Goal: Task Accomplishment & Management: Use online tool/utility

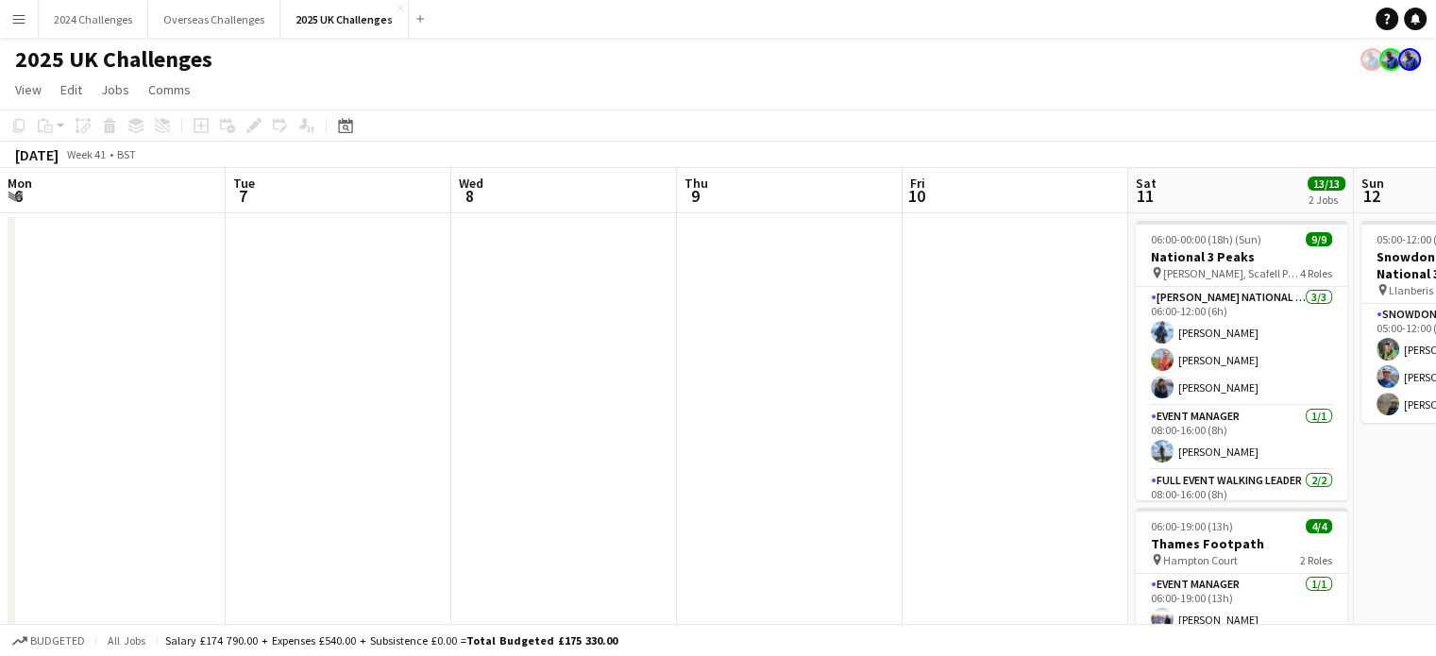
scroll to position [0, 548]
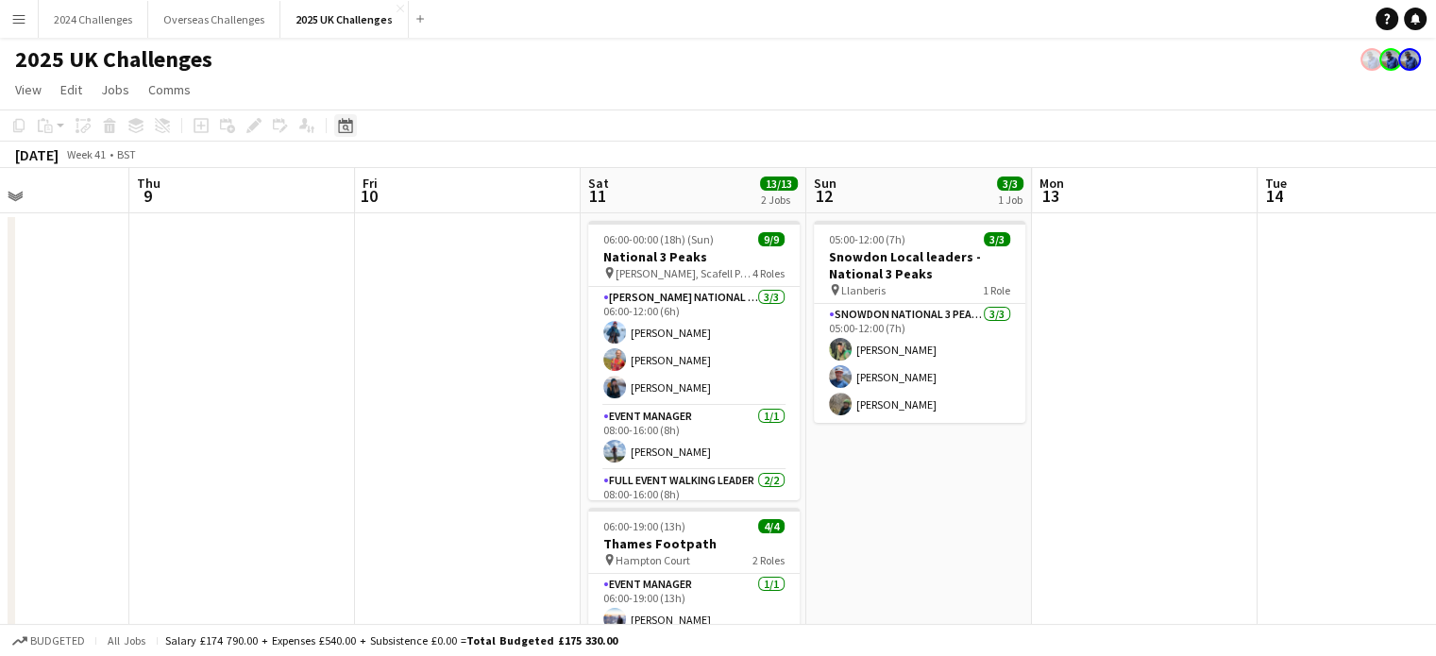
click at [338, 120] on icon "Date picker" at bounding box center [345, 125] width 15 height 15
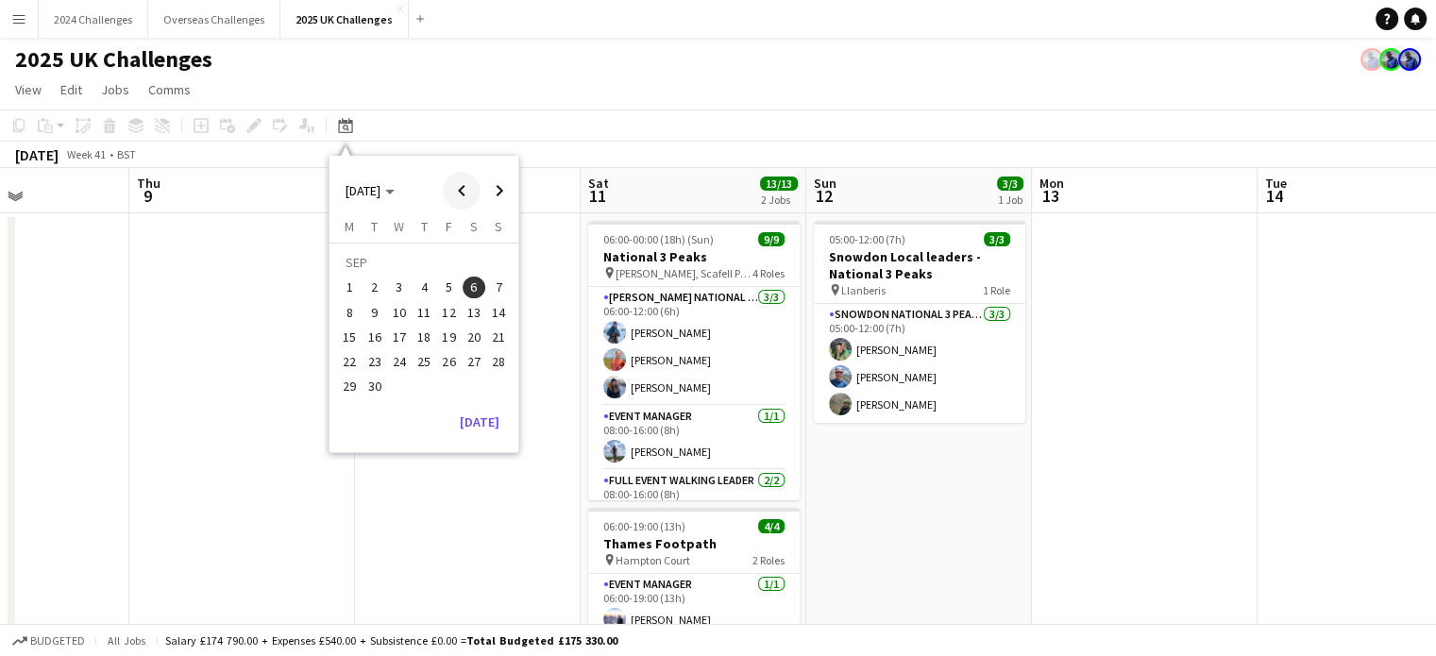
click at [453, 190] on span "Previous month" at bounding box center [462, 191] width 38 height 38
click at [412, 314] on button "14" at bounding box center [424, 317] width 25 height 25
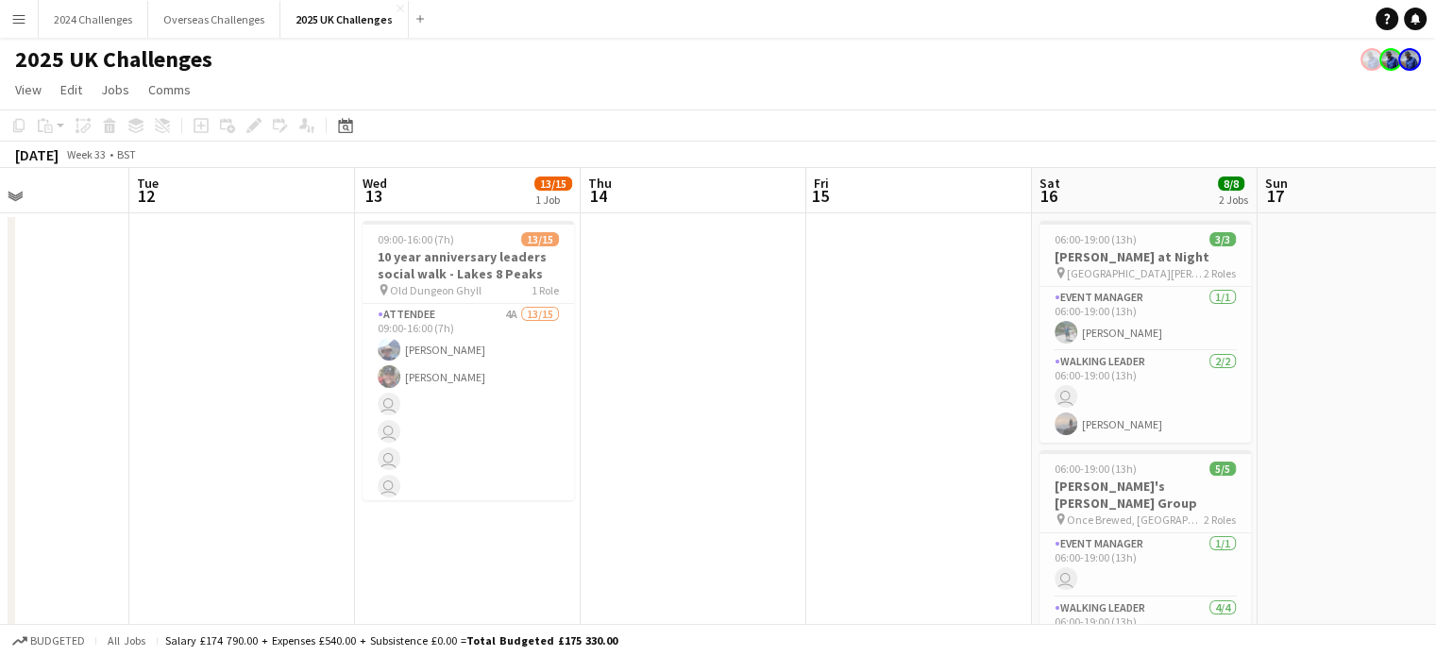
scroll to position [0, 649]
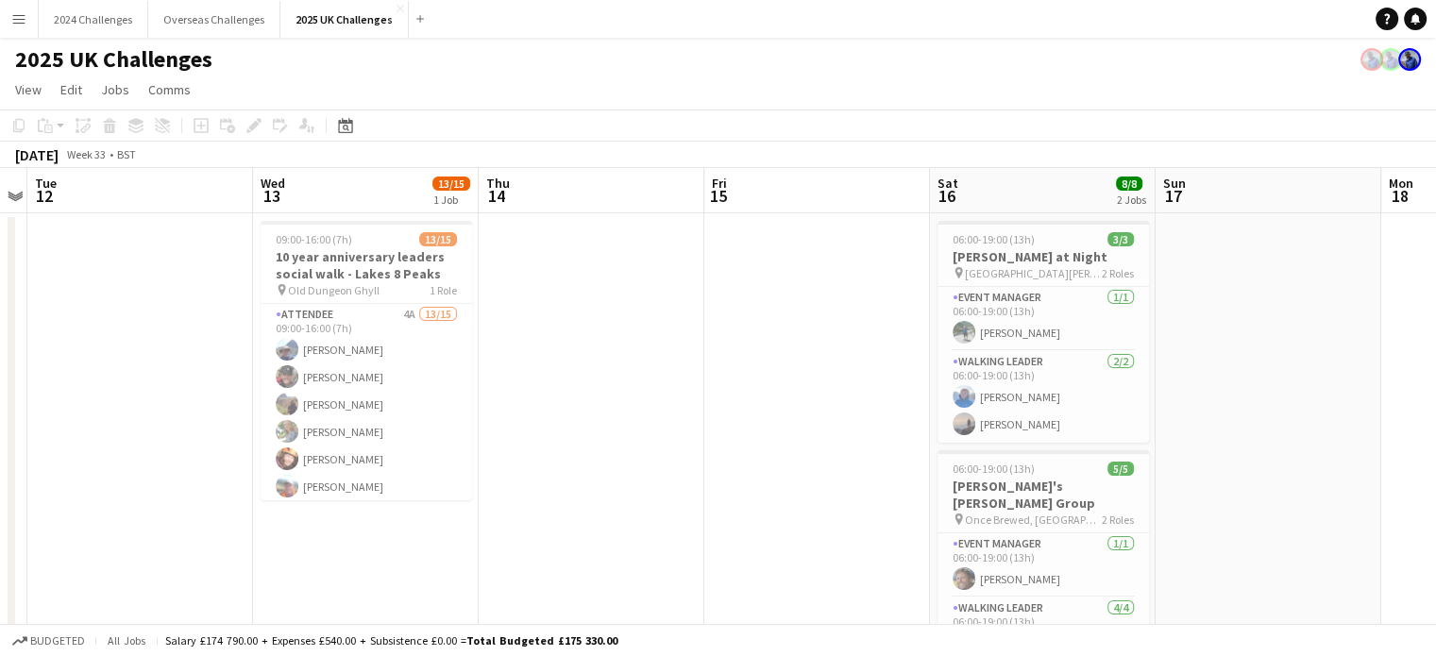
click at [347, 137] on app-toolbar "Copy Paste Paste Ctrl+V Paste with crew Ctrl+Shift+V Paste linked Job [GEOGRAPH…" at bounding box center [718, 126] width 1436 height 32
click at [347, 132] on icon at bounding box center [345, 125] width 14 height 15
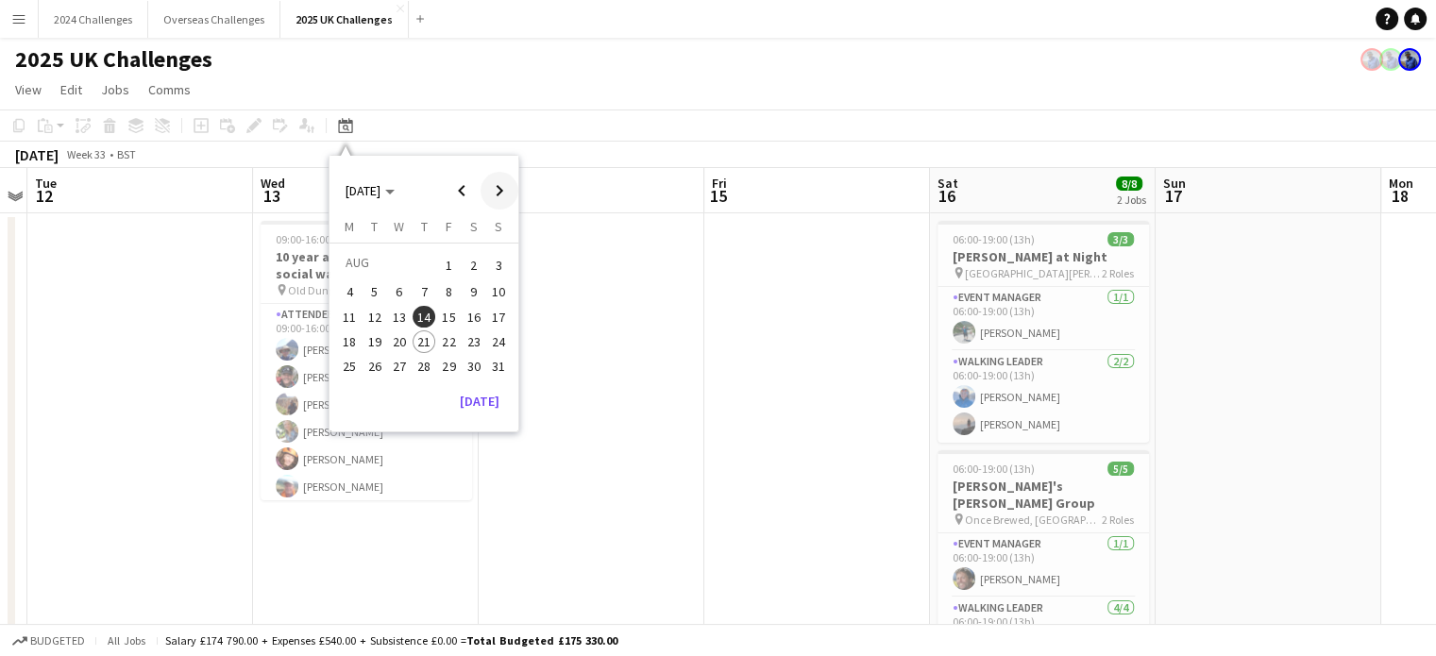
click at [502, 190] on span "Next month" at bounding box center [500, 191] width 38 height 38
click at [462, 301] on button "11" at bounding box center [474, 312] width 25 height 25
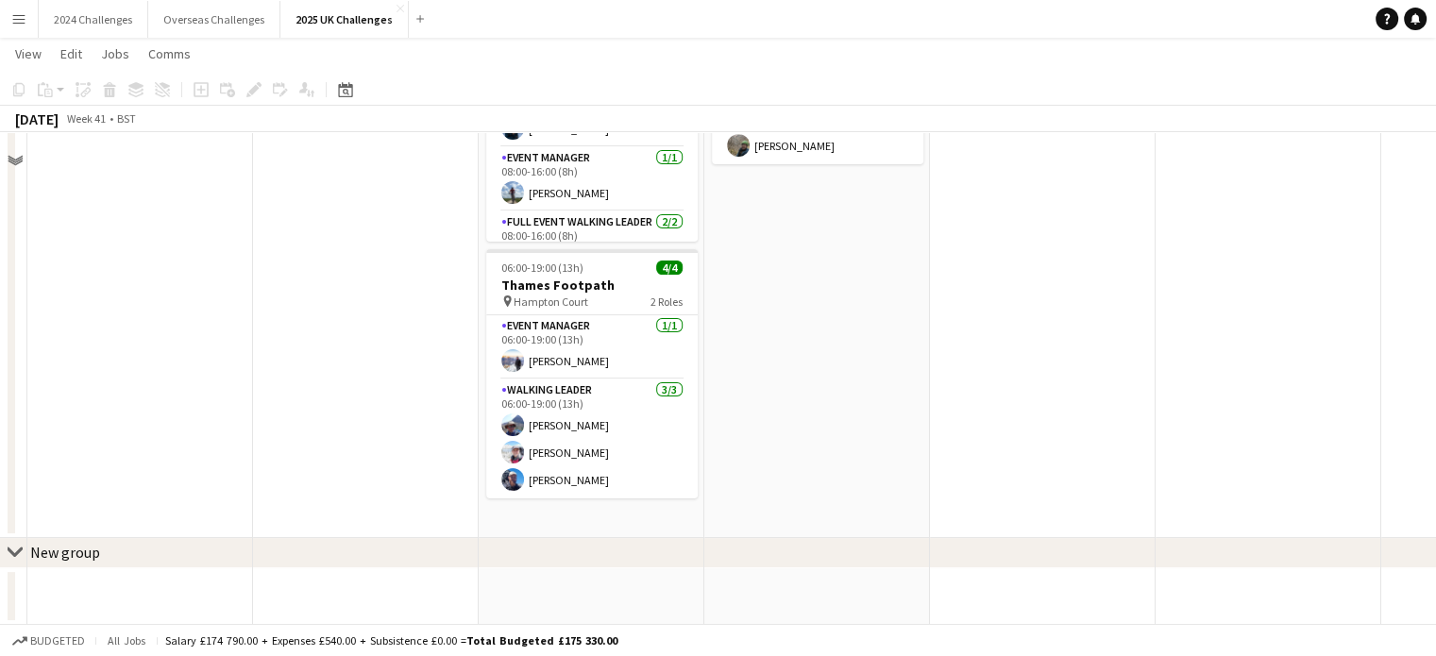
scroll to position [0, 0]
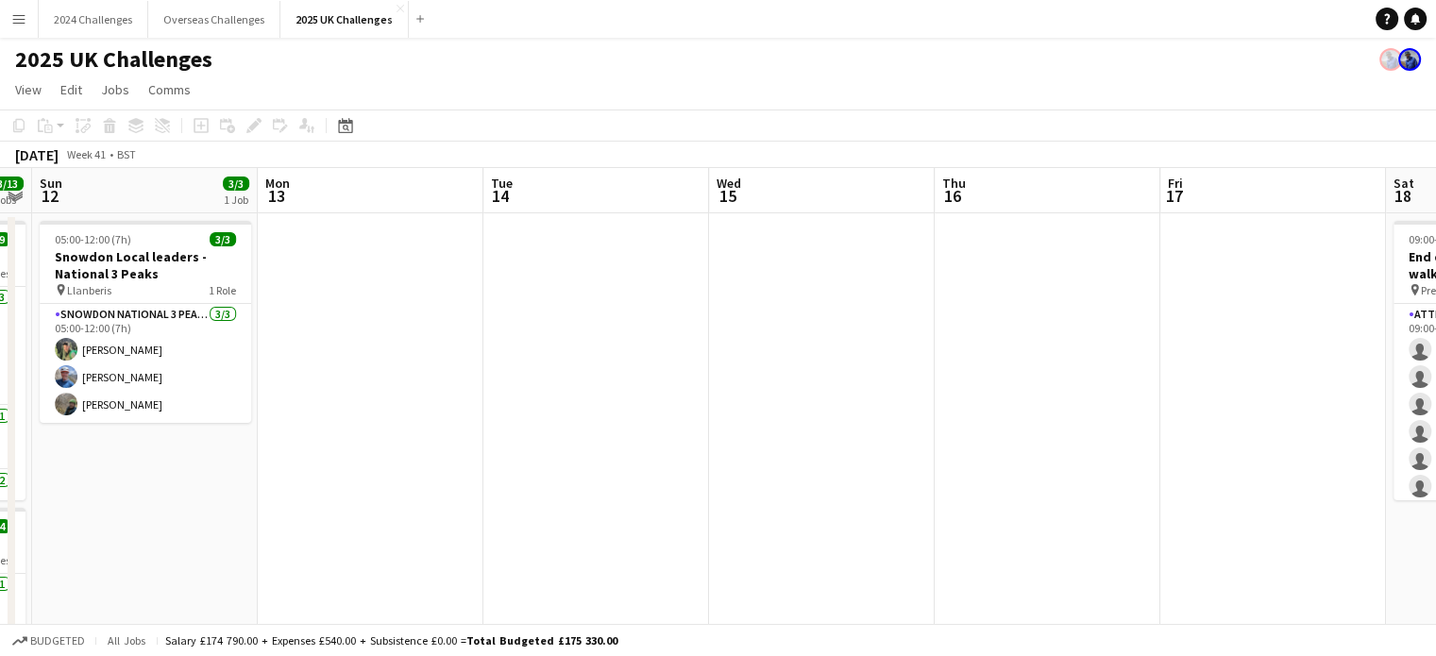
drag, startPoint x: 1158, startPoint y: 447, endPoint x: 484, endPoint y: 475, distance: 674.6
click at [484, 475] on app-calendar-viewport "Wed 8 Thu 9 Fri 10 Sat 11 13/13 2 Jobs Sun 12 3/3 1 Job Mon 13 Tue 14 Wed 15 Th…" at bounding box center [718, 526] width 1436 height 716
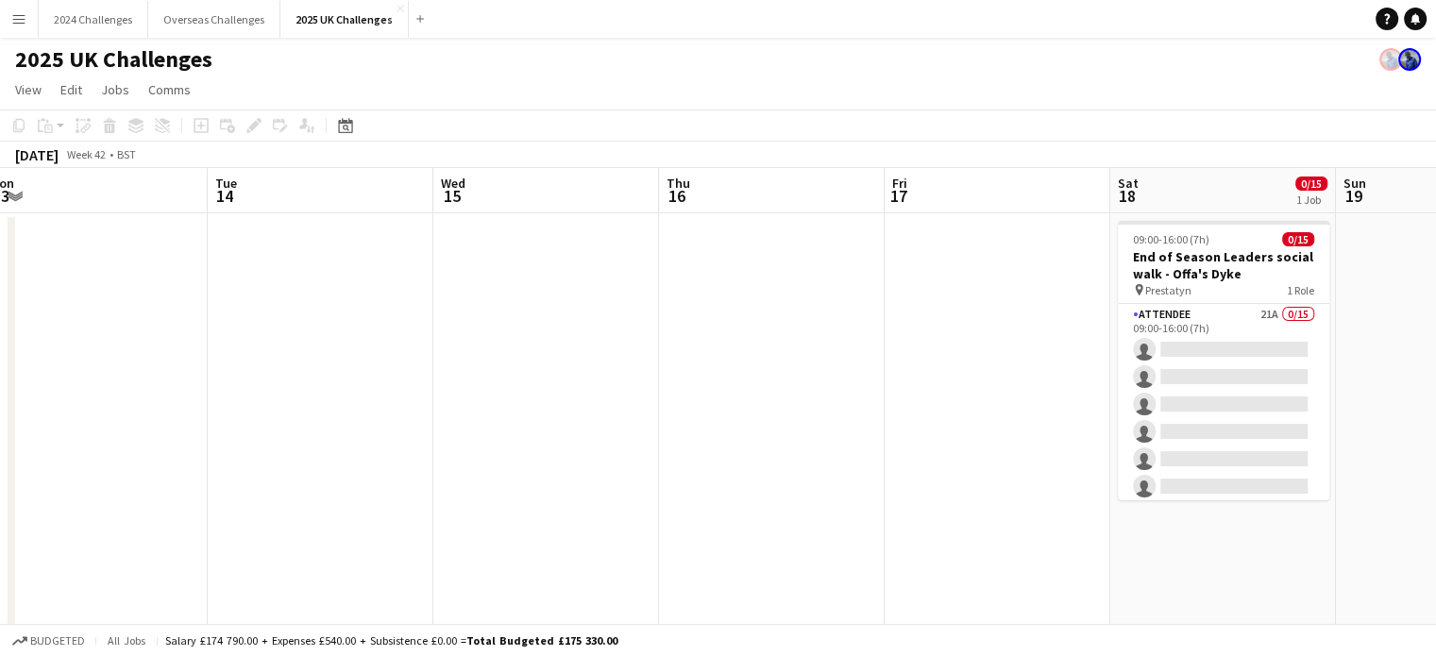
scroll to position [0, 682]
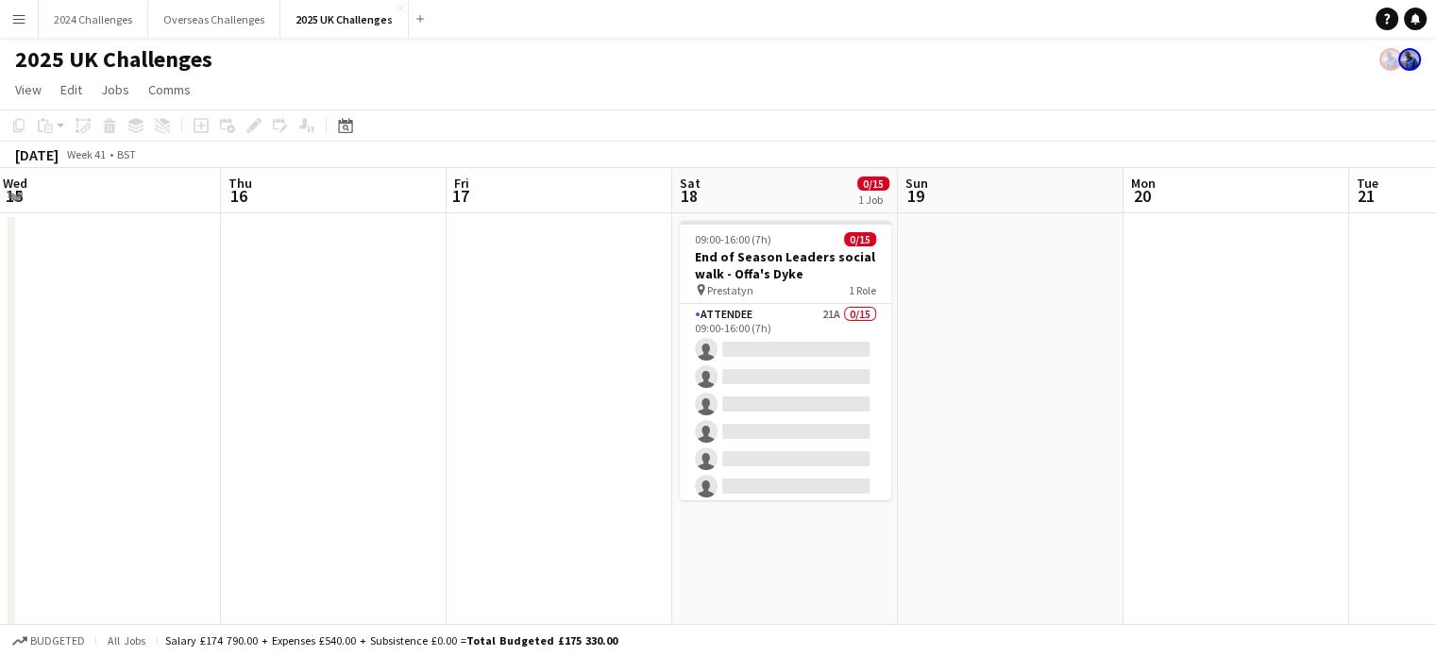
drag, startPoint x: 1086, startPoint y: 452, endPoint x: 401, endPoint y: 476, distance: 684.8
click at [401, 476] on app-calendar-viewport "Sun 12 3/3 1 Job Mon 13 Tue 14 Wed 15 Thu 16 Fri 17 Sat 18 0/15 1 Job Sun 19 Mo…" at bounding box center [718, 526] width 1436 height 716
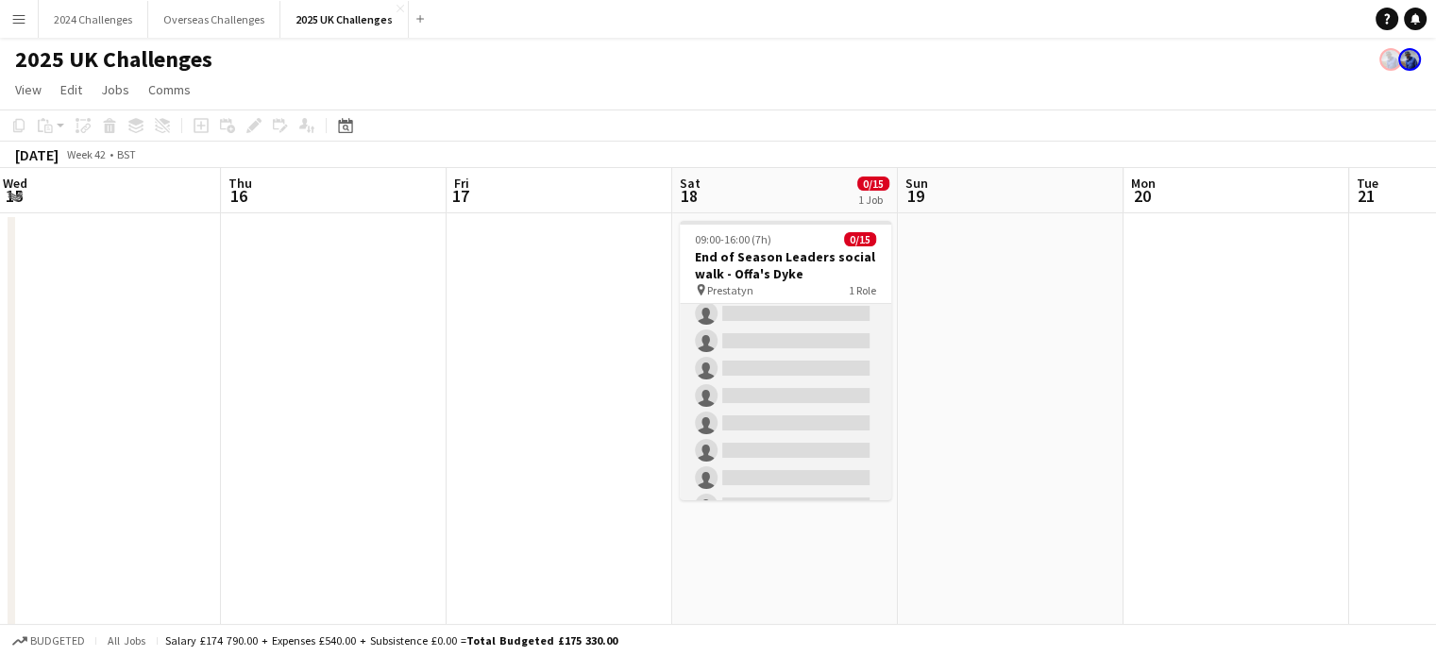
scroll to position [0, 0]
click at [725, 308] on app-card-role "Attendee 21A 0/15 09:00-16:00 (7h) single-neutral-actions single-neutral-action…" at bounding box center [785, 527] width 211 height 447
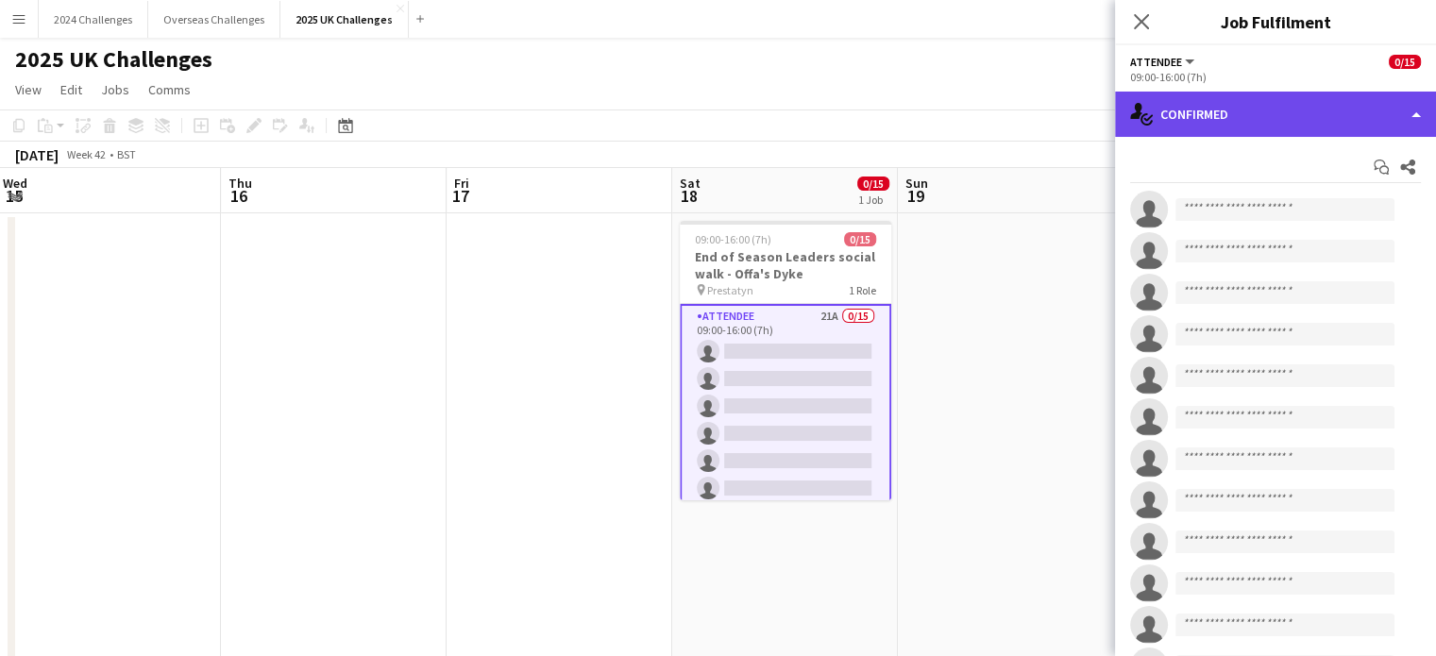
click at [1212, 109] on div "single-neutral-actions-check-2 Confirmed" at bounding box center [1275, 114] width 321 height 45
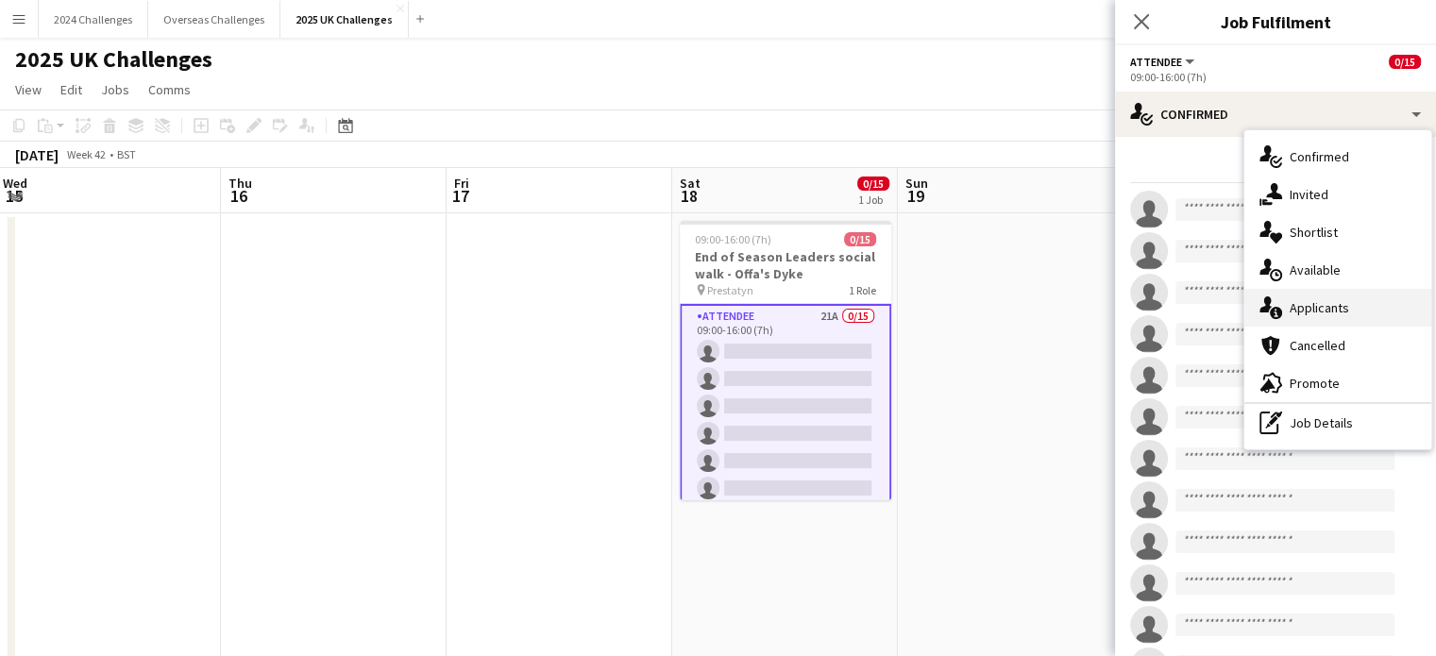
click at [1299, 311] on div "single-neutral-actions-information Applicants" at bounding box center [1337, 308] width 187 height 38
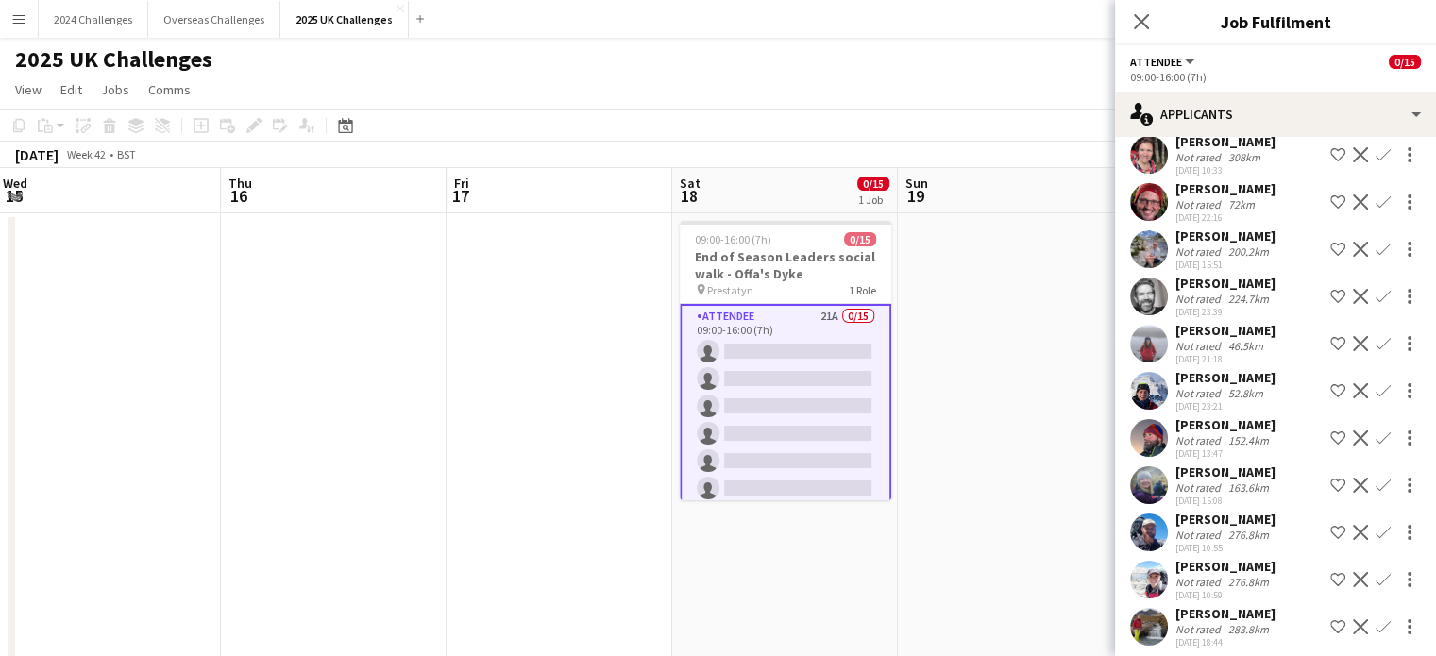
scroll to position [577, 0]
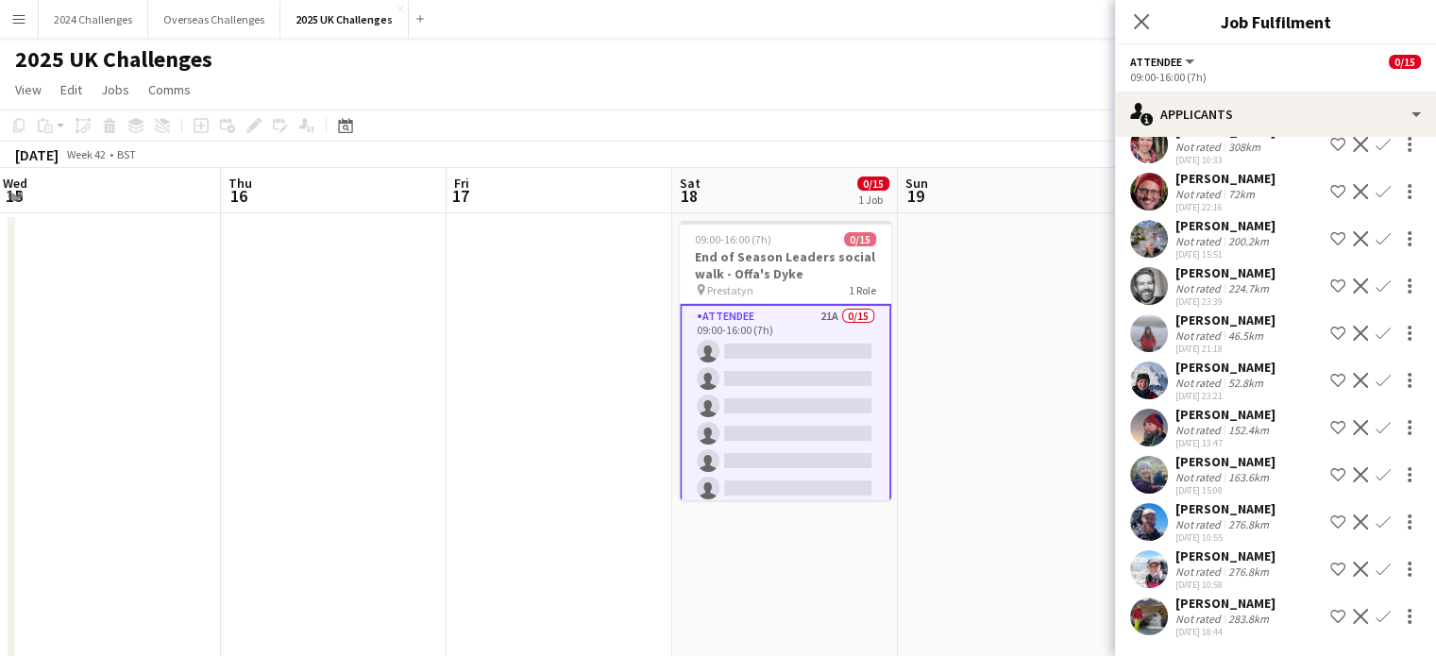
click at [1224, 616] on div "283.8km" at bounding box center [1248, 619] width 48 height 14
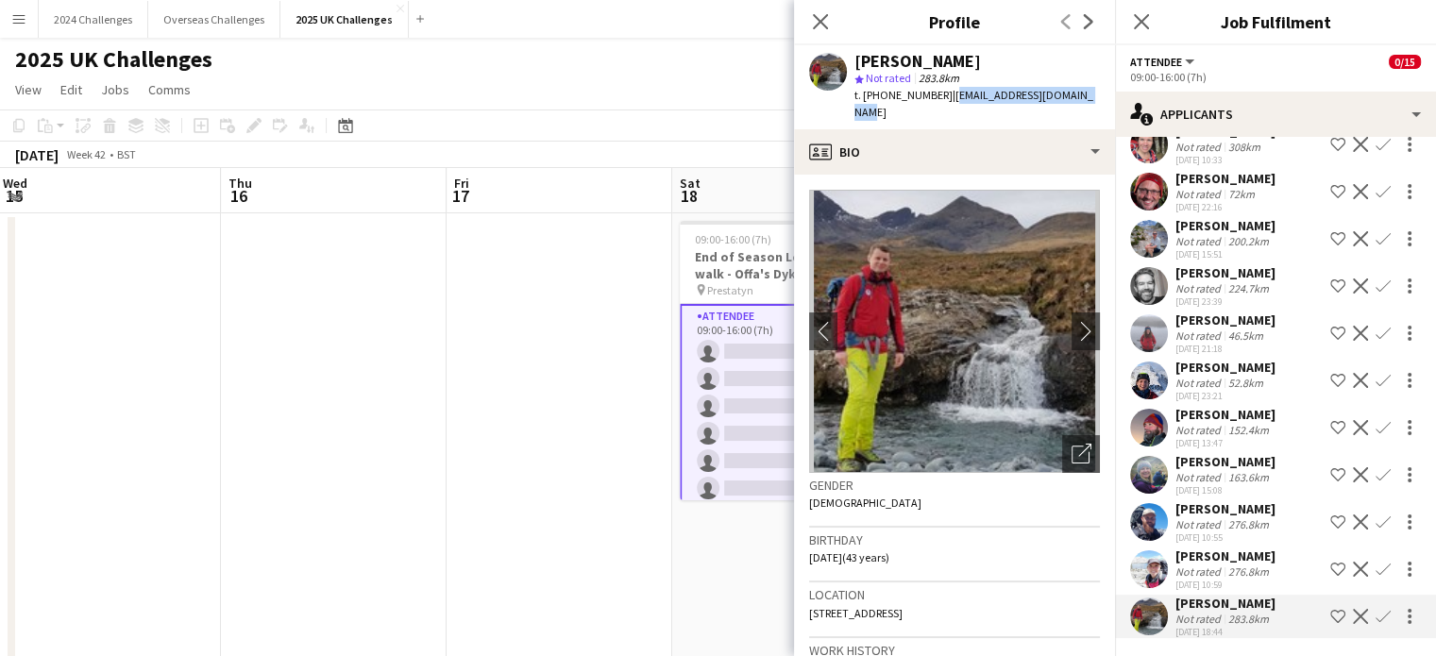
drag, startPoint x: 1080, startPoint y: 99, endPoint x: 946, endPoint y: 99, distance: 134.1
click at [946, 99] on div "[PERSON_NAME] star Not rated 283.8km t. [PHONE_NUMBER] | [EMAIL_ADDRESS][DOMAIN…" at bounding box center [954, 87] width 321 height 84
copy span "[EMAIL_ADDRESS][DOMAIN_NAME]"
